Goal: Task Accomplishment & Management: Use online tool/utility

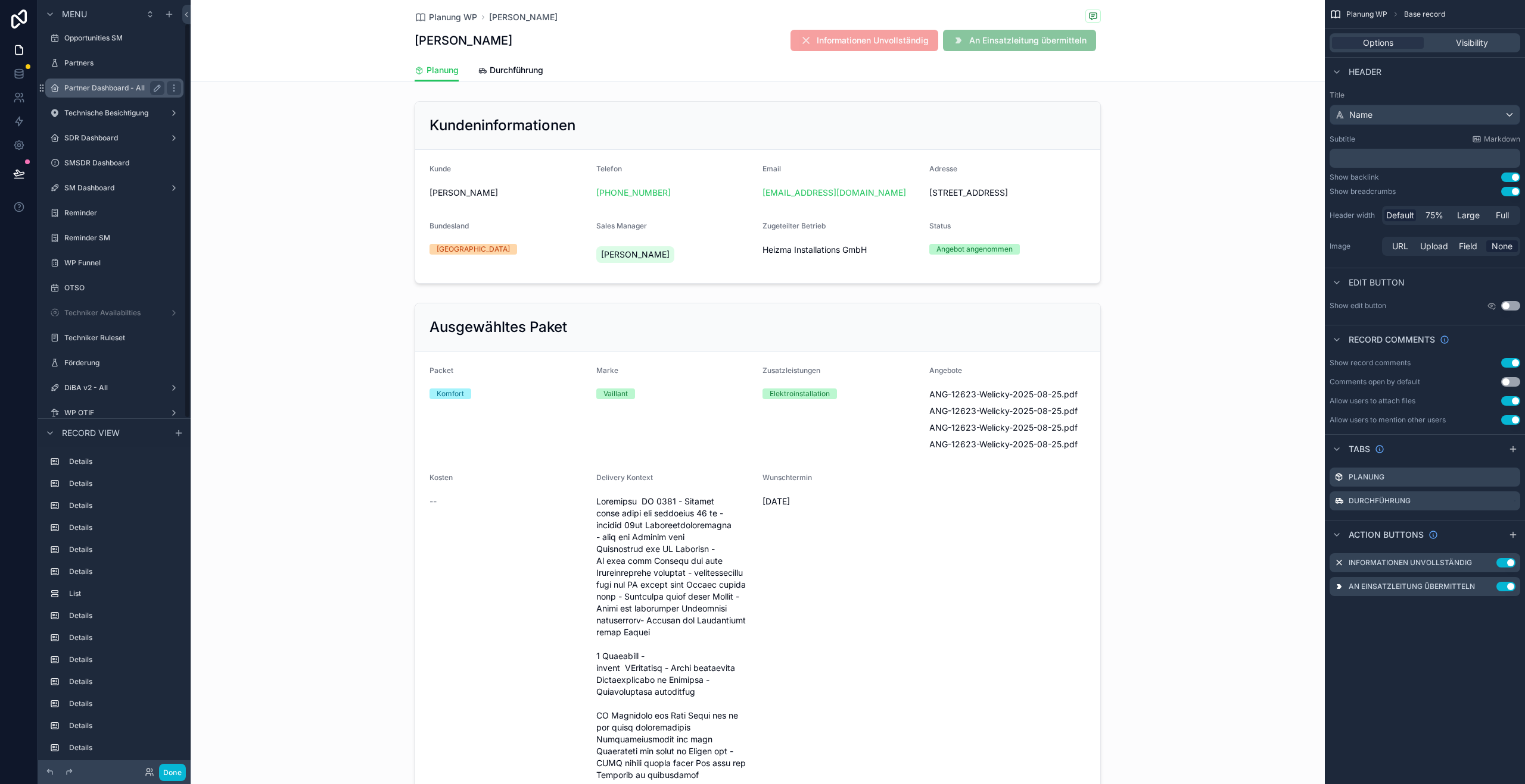
scroll to position [305, 0]
click at [112, 215] on label "Techniker Availabilties" at bounding box center [112, 213] width 96 height 10
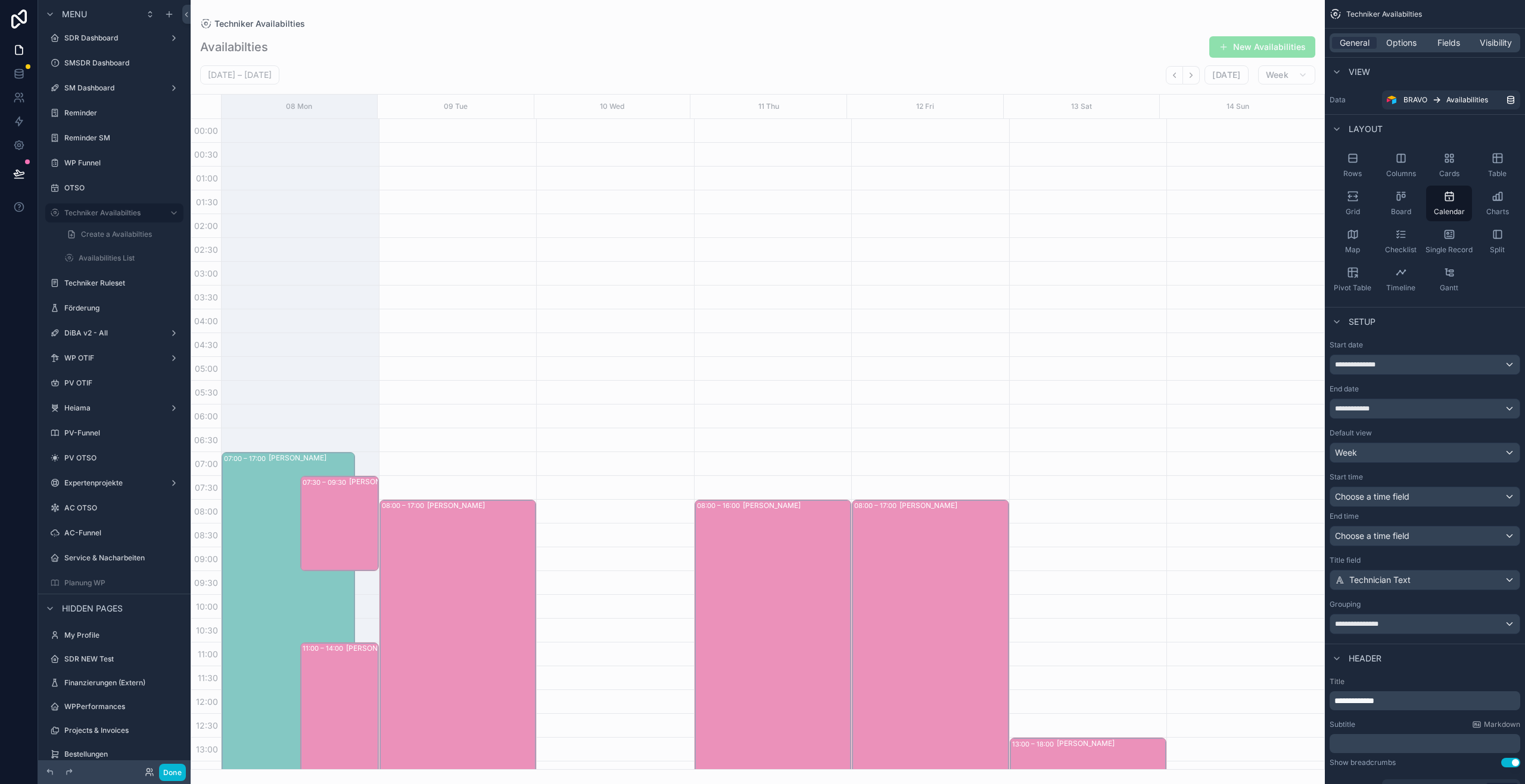
click at [1196, 79] on div "scrollable content" at bounding box center [757, 392] width 1134 height 784
click at [1196, 79] on button "Next" at bounding box center [1191, 75] width 17 height 19
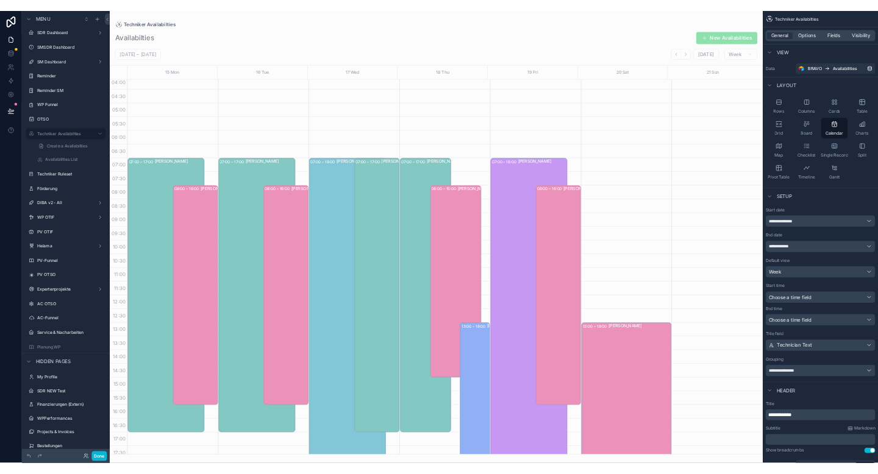
scroll to position [204, 0]
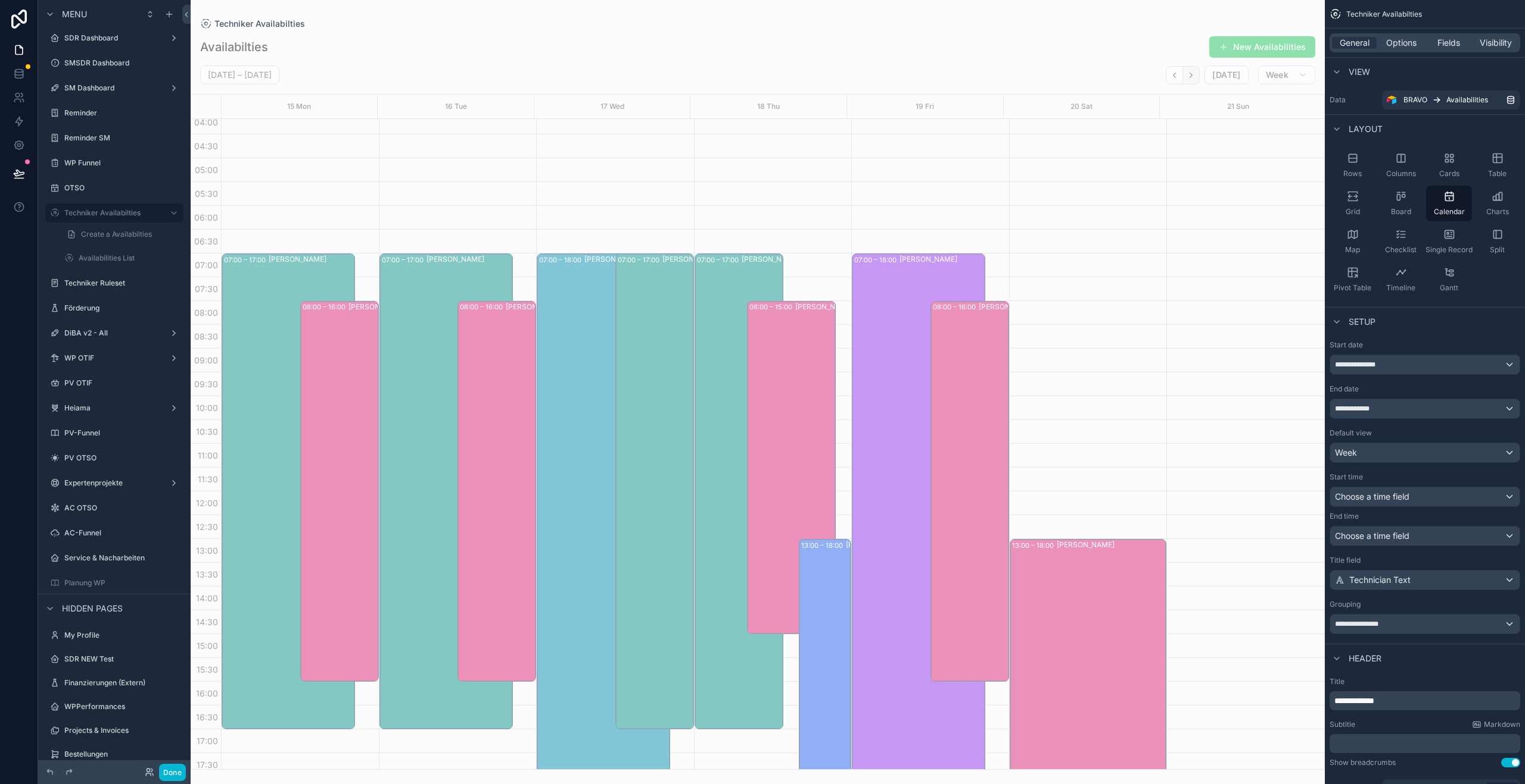
click at [1197, 79] on button "Next" at bounding box center [1191, 75] width 17 height 19
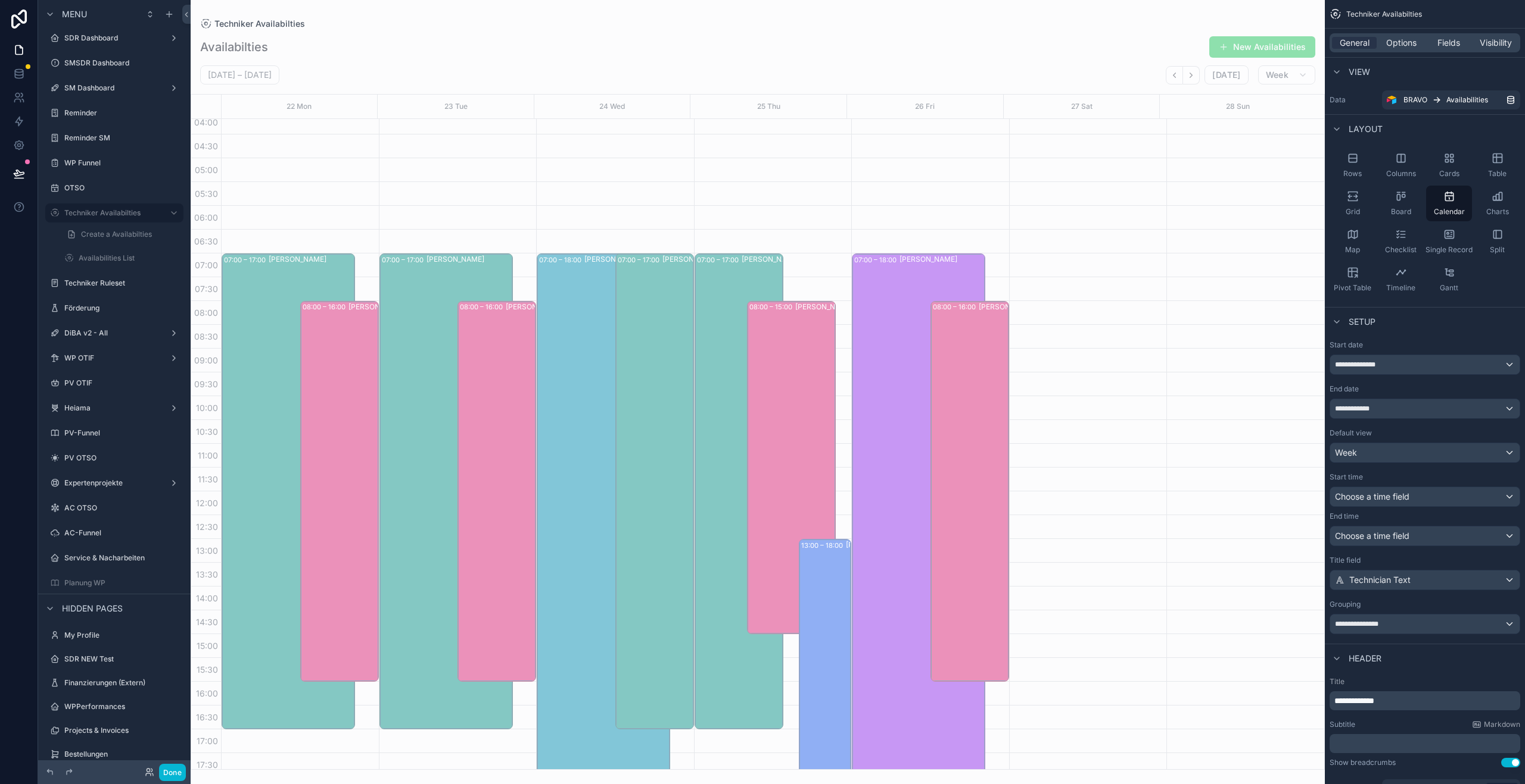
click at [1197, 79] on button "Next" at bounding box center [1191, 75] width 17 height 19
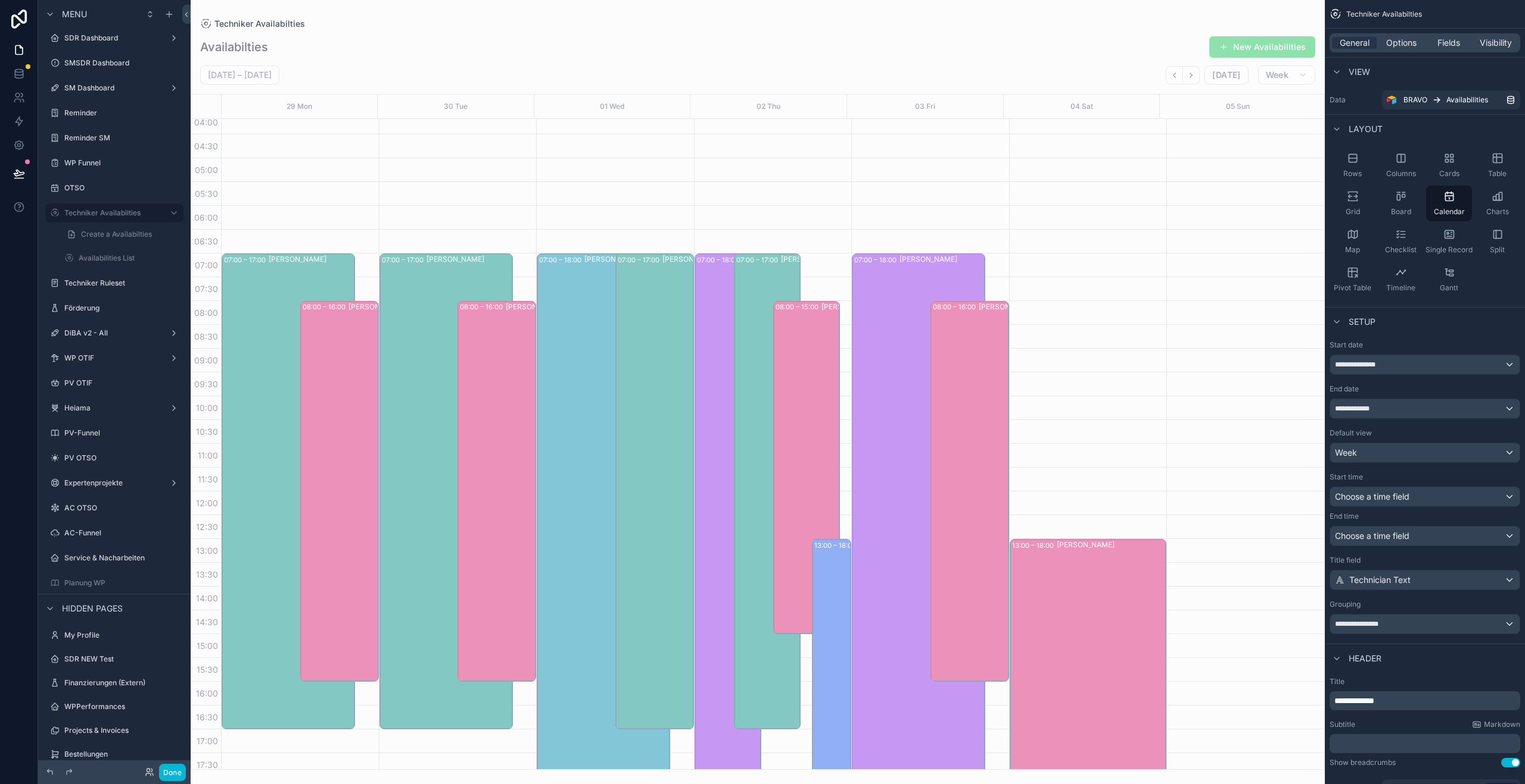
click at [1197, 79] on button "Next" at bounding box center [1191, 75] width 17 height 19
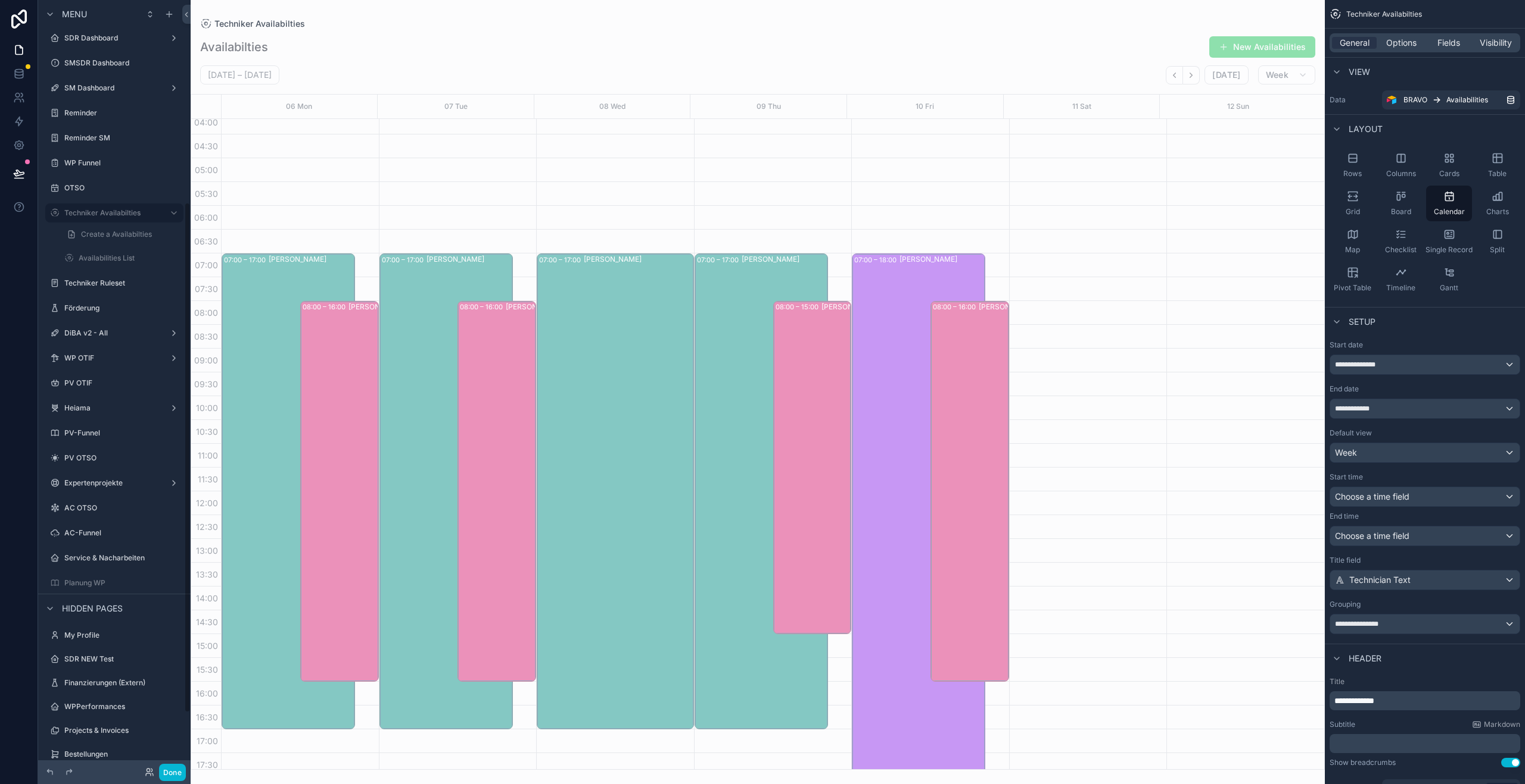
scroll to position [199, 0]
